Goal: Task Accomplishment & Management: Manage account settings

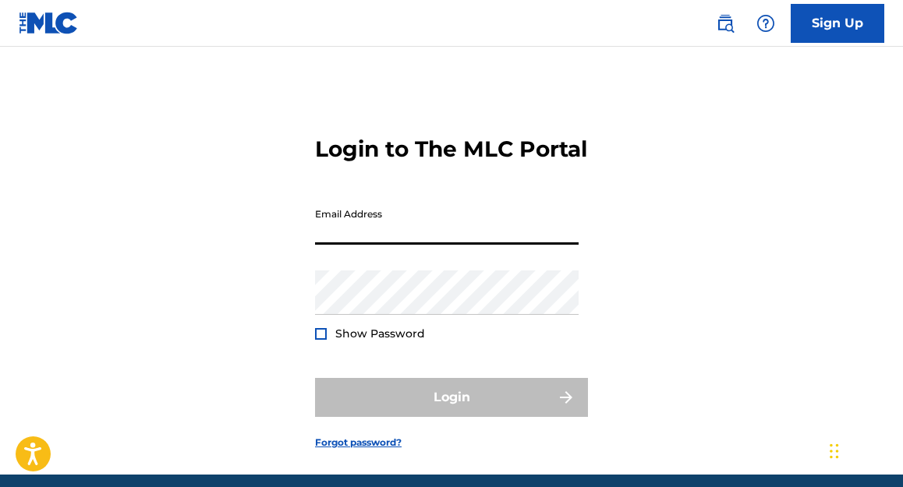
click at [419, 245] on input "Email Address" at bounding box center [446, 222] width 263 height 44
type input "[EMAIL_ADDRESS][DOMAIN_NAME]"
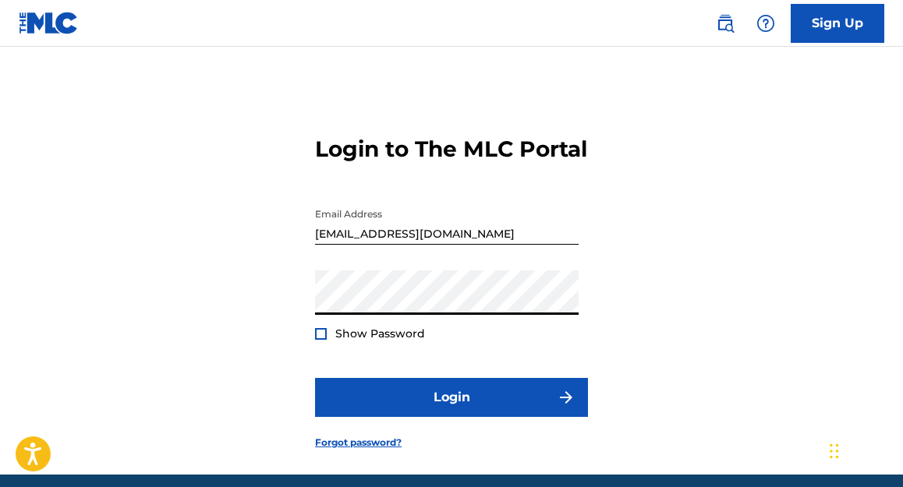
click at [315, 378] on button "Login" at bounding box center [451, 397] width 273 height 39
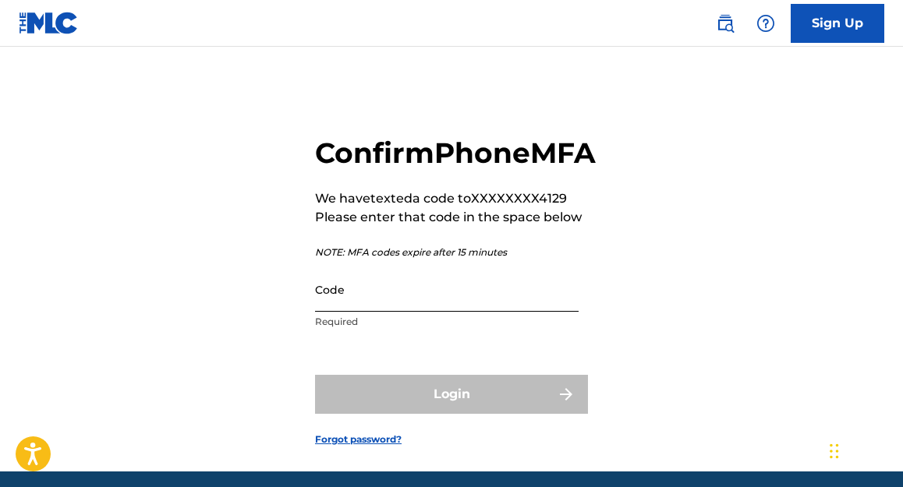
click at [445, 312] on input "Code" at bounding box center [446, 289] width 263 height 44
drag, startPoint x: 445, startPoint y: 312, endPoint x: 445, endPoint y: 324, distance: 12.5
click at [445, 312] on input "Code" at bounding box center [446, 289] width 263 height 44
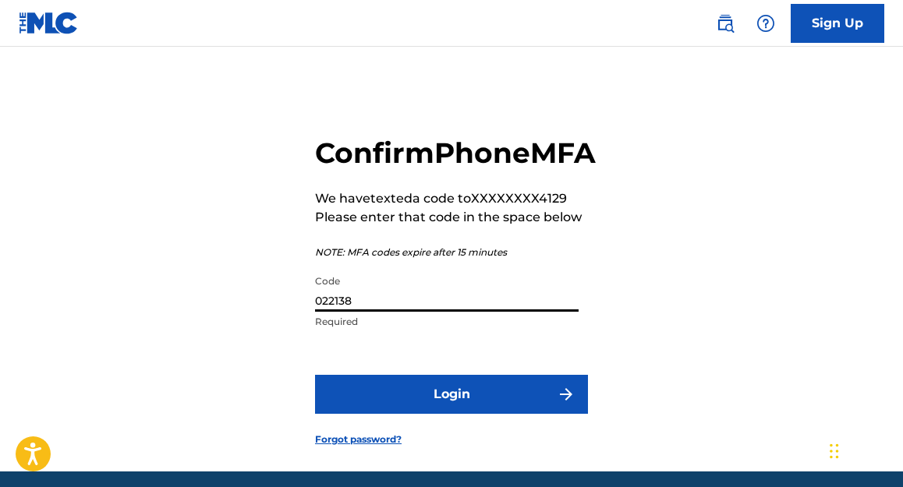
type input "022138"
click at [315, 375] on button "Login" at bounding box center [451, 394] width 273 height 39
